Goal: Communication & Community: Participate in discussion

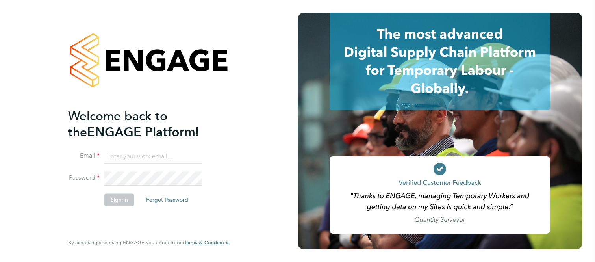
type input "[PERSON_NAME][EMAIL_ADDRESS][DOMAIN_NAME]"
click at [121, 200] on button "Sign In" at bounding box center [119, 200] width 30 height 13
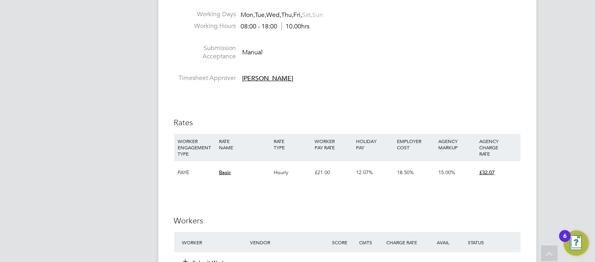
scroll to position [832, 0]
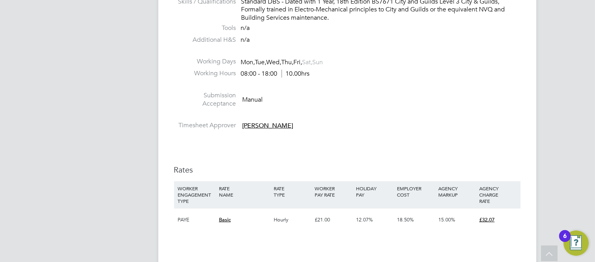
scroll to position [656, 0]
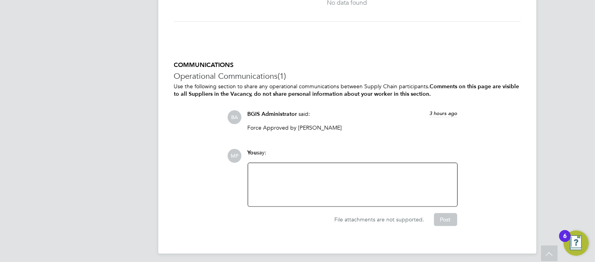
scroll to position [1231, 0]
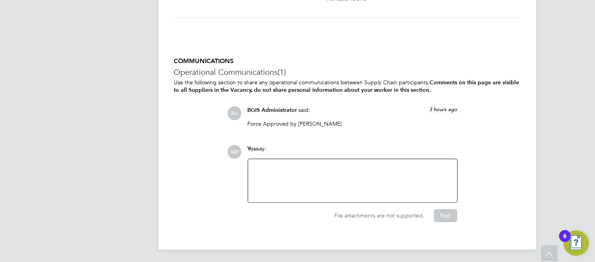
click at [299, 169] on div at bounding box center [353, 181] width 200 height 34
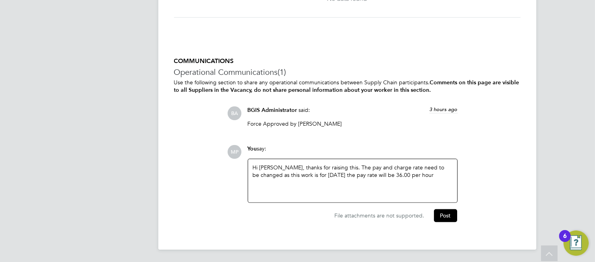
click at [288, 174] on div "Hi Amar, thanks for raising this. The pay and charge rate need to be changed as…" at bounding box center [353, 181] width 200 height 34
click at [405, 175] on div "Hi Amar, thanks for raising this. The pay and charge rate need to be changed as…" at bounding box center [353, 181] width 200 height 34
click at [447, 217] on button "Post" at bounding box center [445, 215] width 23 height 13
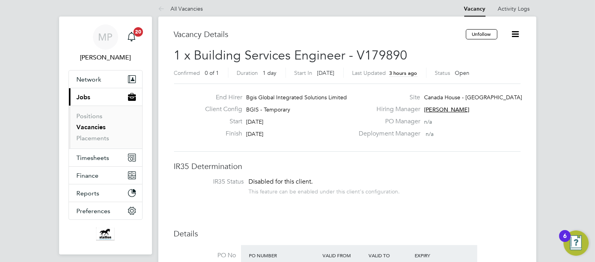
scroll to position [0, 0]
